Goal: Task Accomplishment & Management: Complete application form

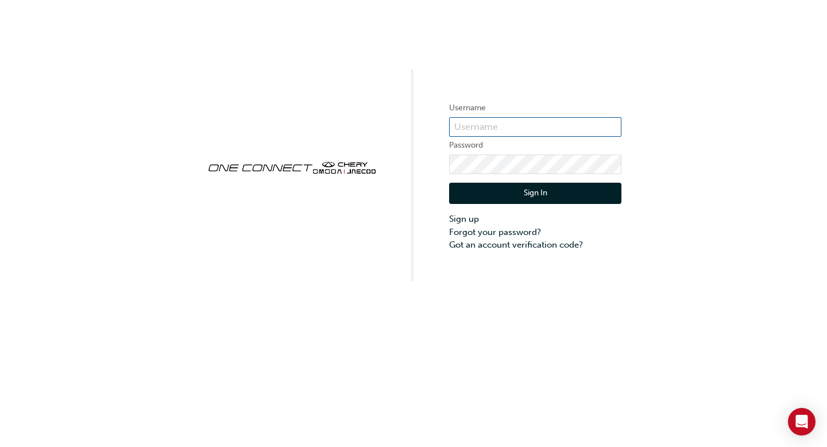
click at [488, 121] on input "text" at bounding box center [535, 127] width 172 height 20
type input "bf.lisa.mcgregor"
click at [533, 195] on button "Sign In" at bounding box center [535, 194] width 172 height 22
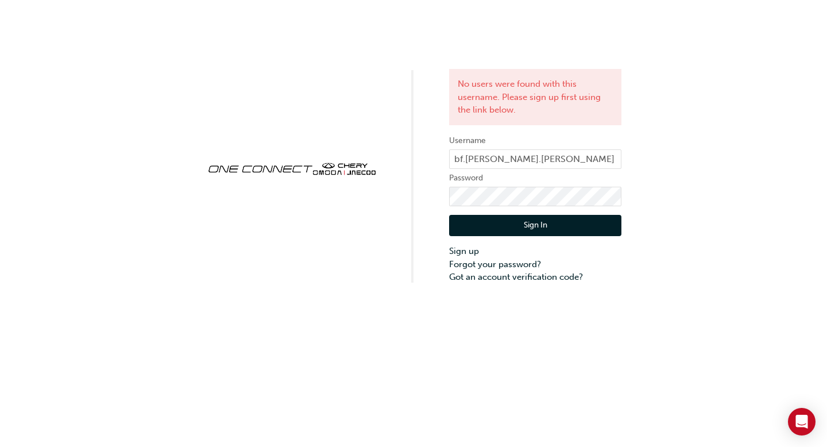
click at [537, 220] on button "Sign In" at bounding box center [535, 226] width 172 height 22
click at [536, 225] on button "Sign In" at bounding box center [535, 226] width 172 height 22
click at [474, 248] on link "Sign up" at bounding box center [535, 251] width 172 height 13
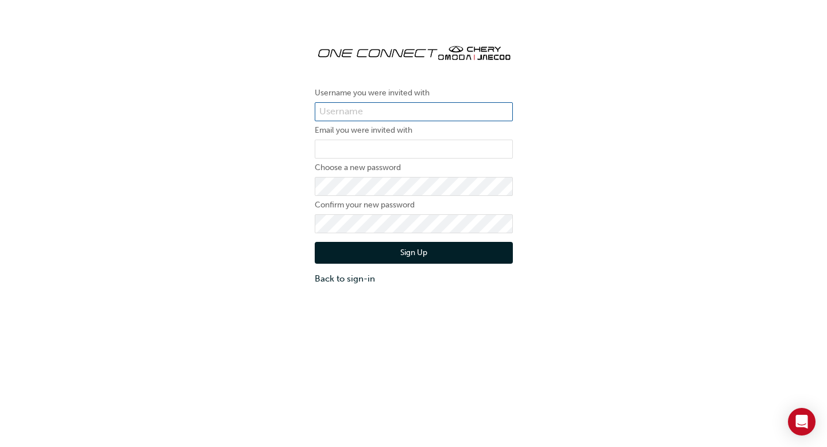
click at [436, 111] on input "text" at bounding box center [414, 112] width 198 height 20
type input "bf.lisa.mcgregor"
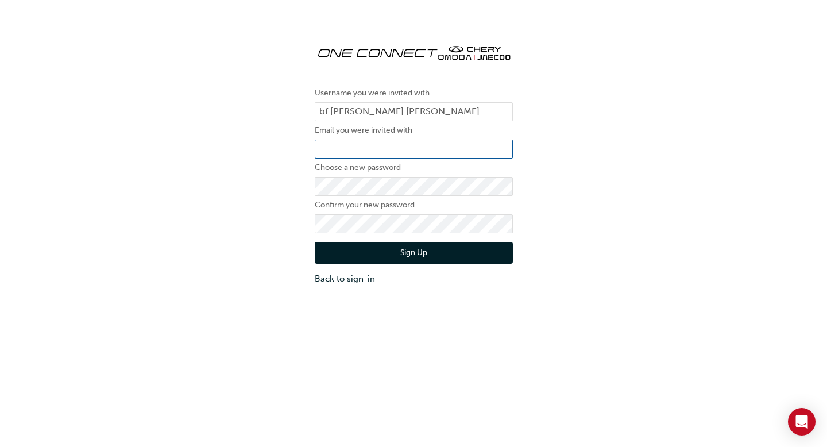
click at [413, 147] on input "email" at bounding box center [414, 150] width 198 height 20
type input "lisa.mcgregor@blueflag.com.au"
click at [409, 249] on button "Sign Up" at bounding box center [414, 253] width 198 height 22
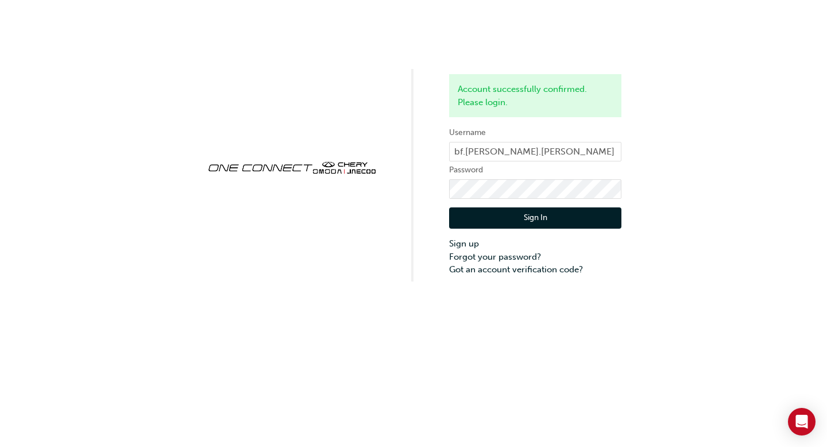
click at [537, 215] on button "Sign In" at bounding box center [535, 218] width 172 height 22
